Goal: Task Accomplishment & Management: Use online tool/utility

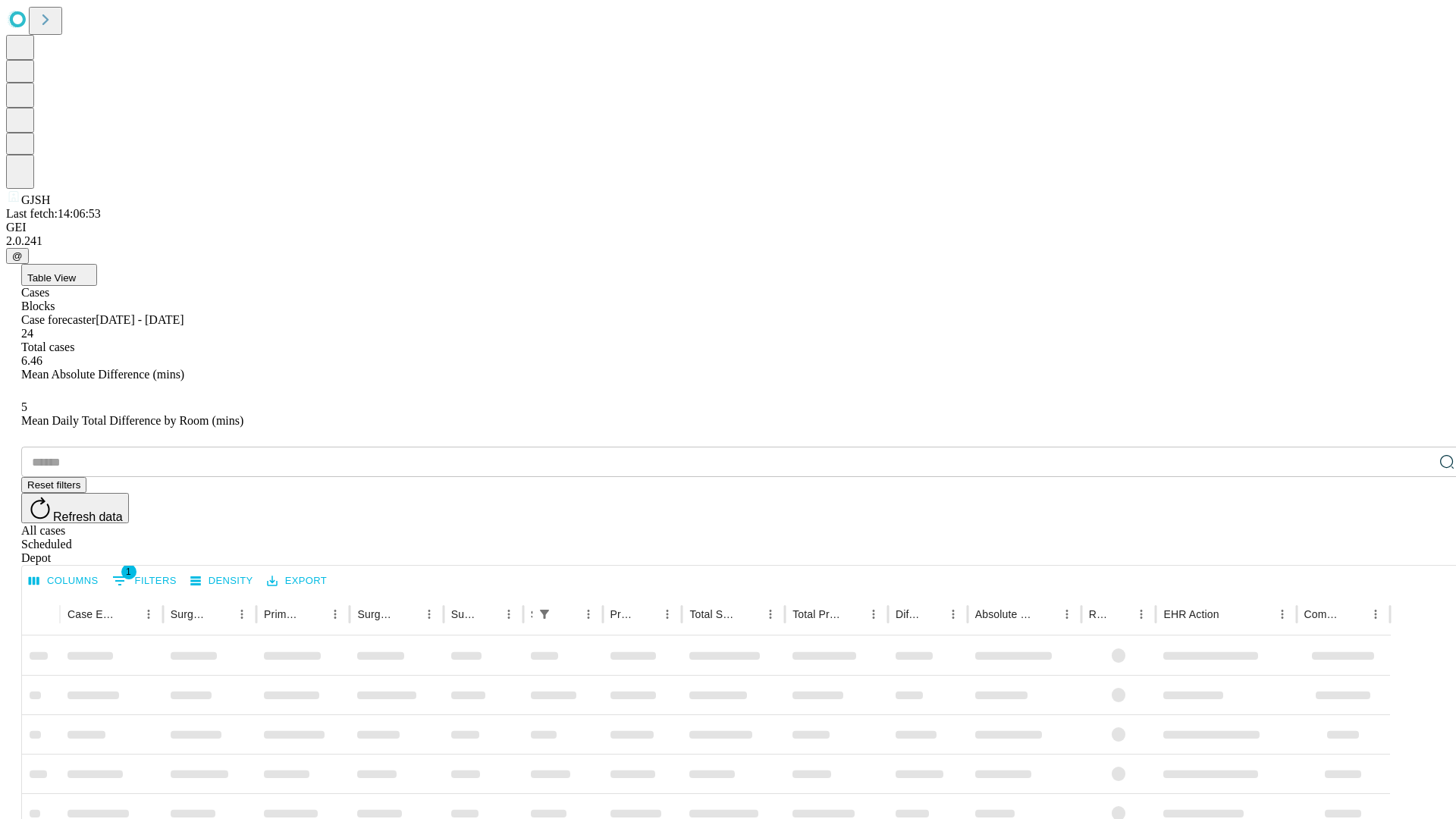
click at [76, 272] on span "Table View" at bounding box center [52, 277] width 49 height 12
